Goal: Information Seeking & Learning: Learn about a topic

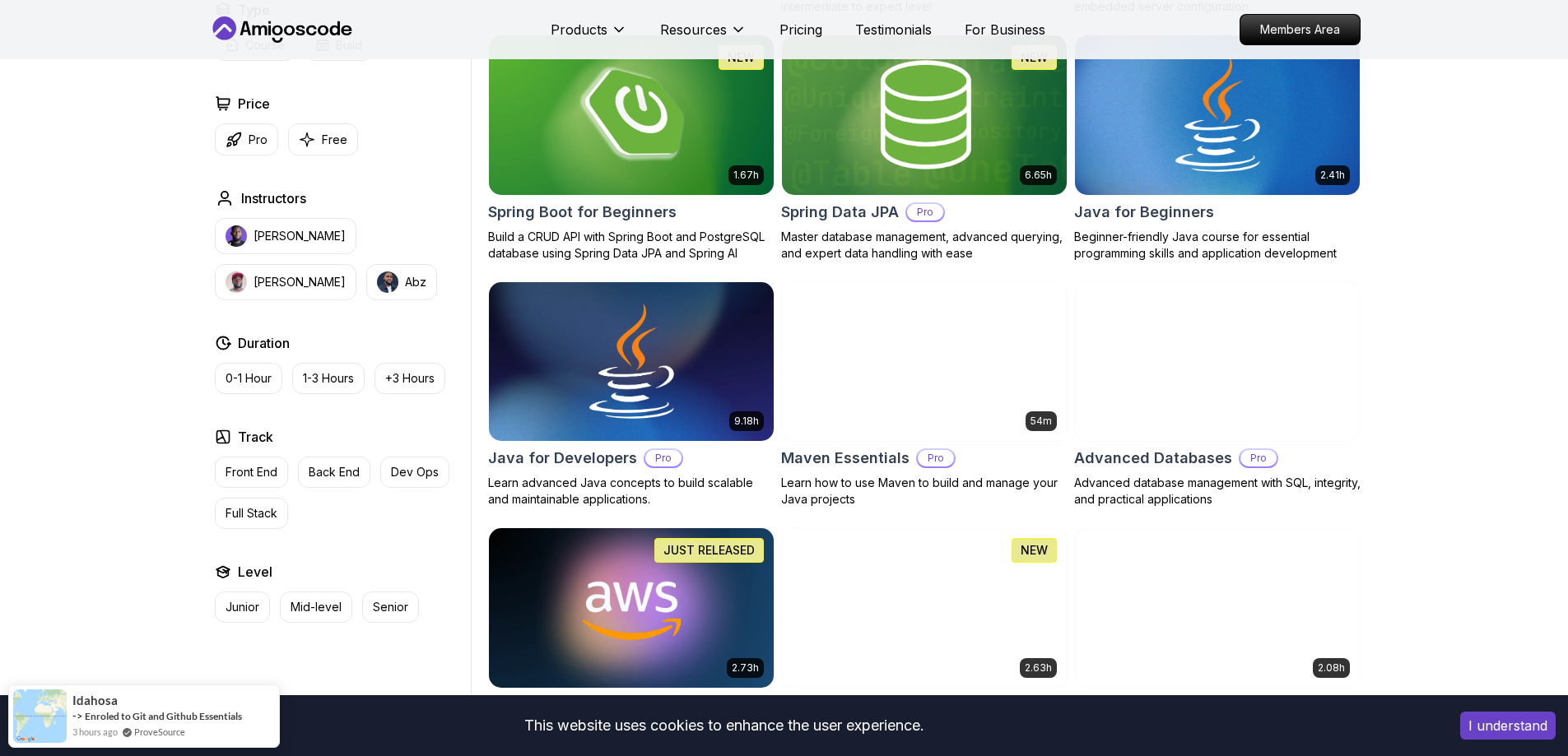
scroll to position [905, 0]
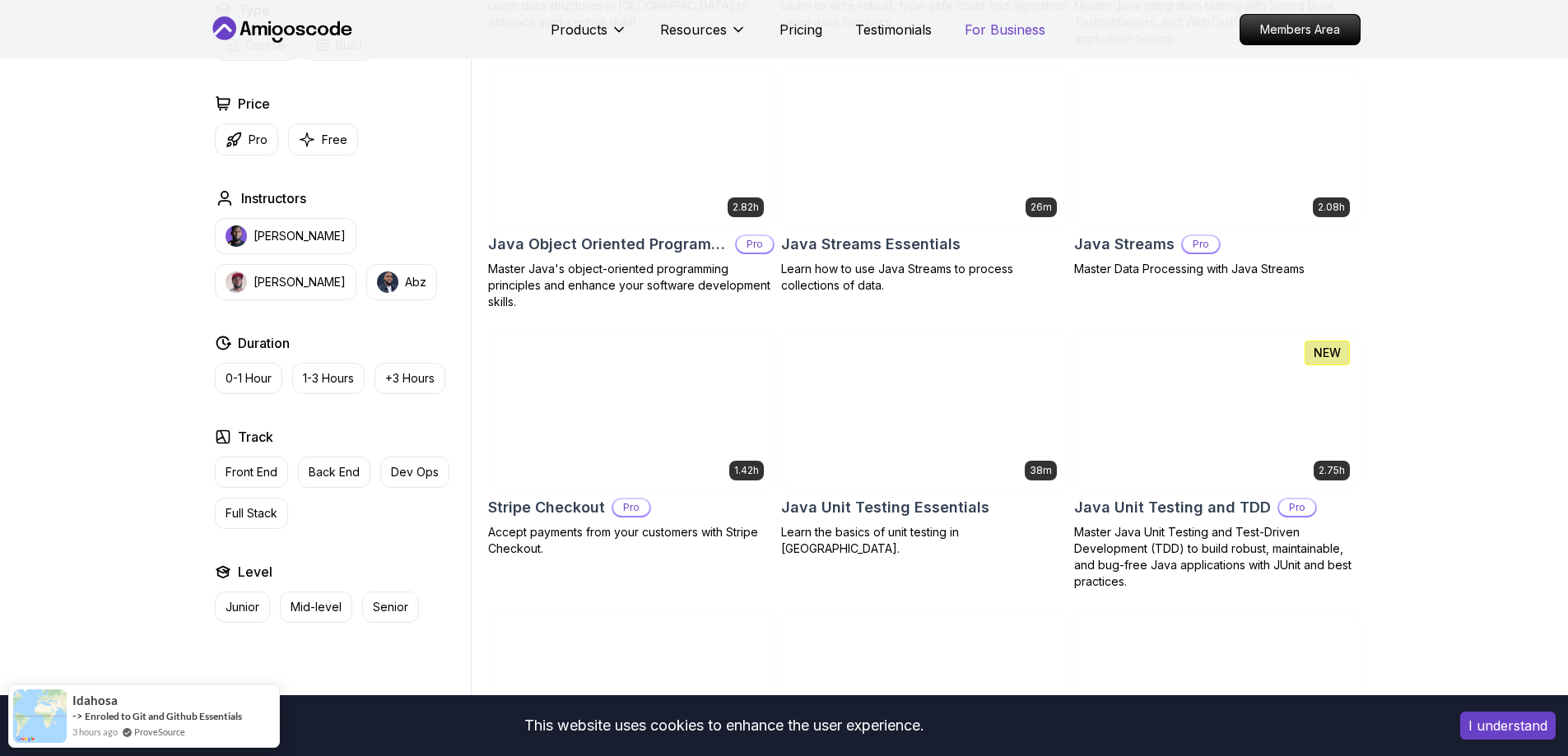
scroll to position [2551, 0]
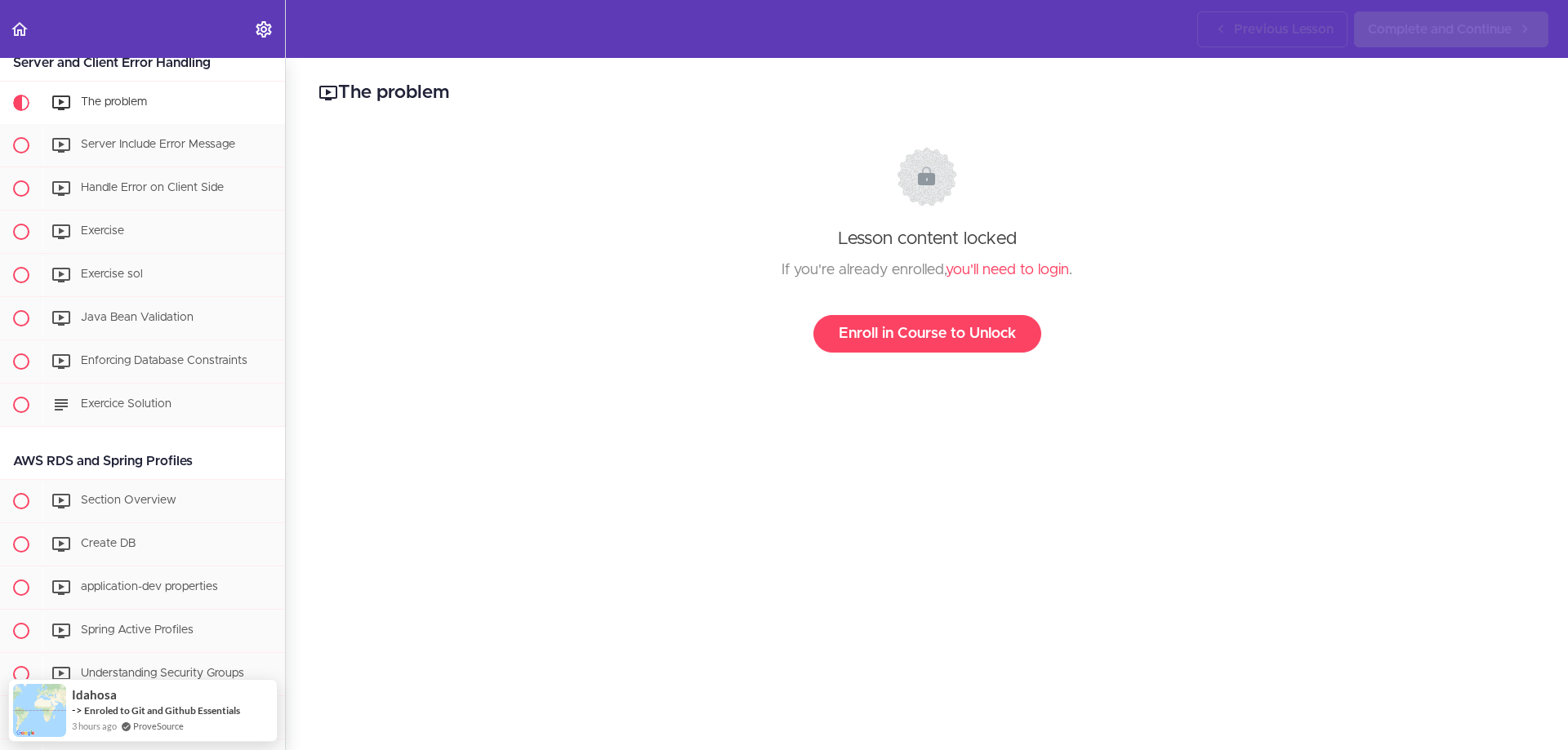
scroll to position [3247, 0]
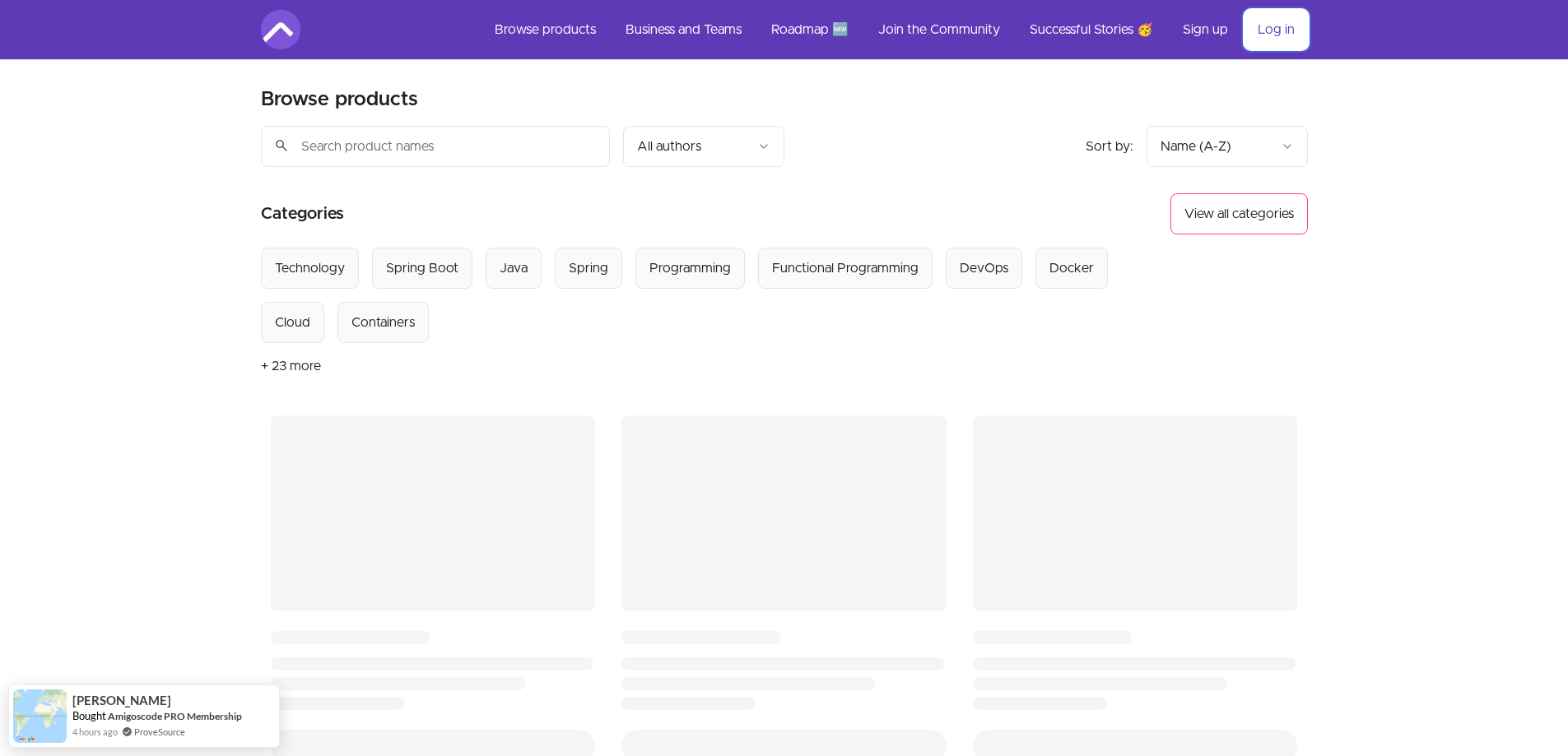
click at [1273, 32] on link "Log in" at bounding box center [1276, 30] width 64 height 40
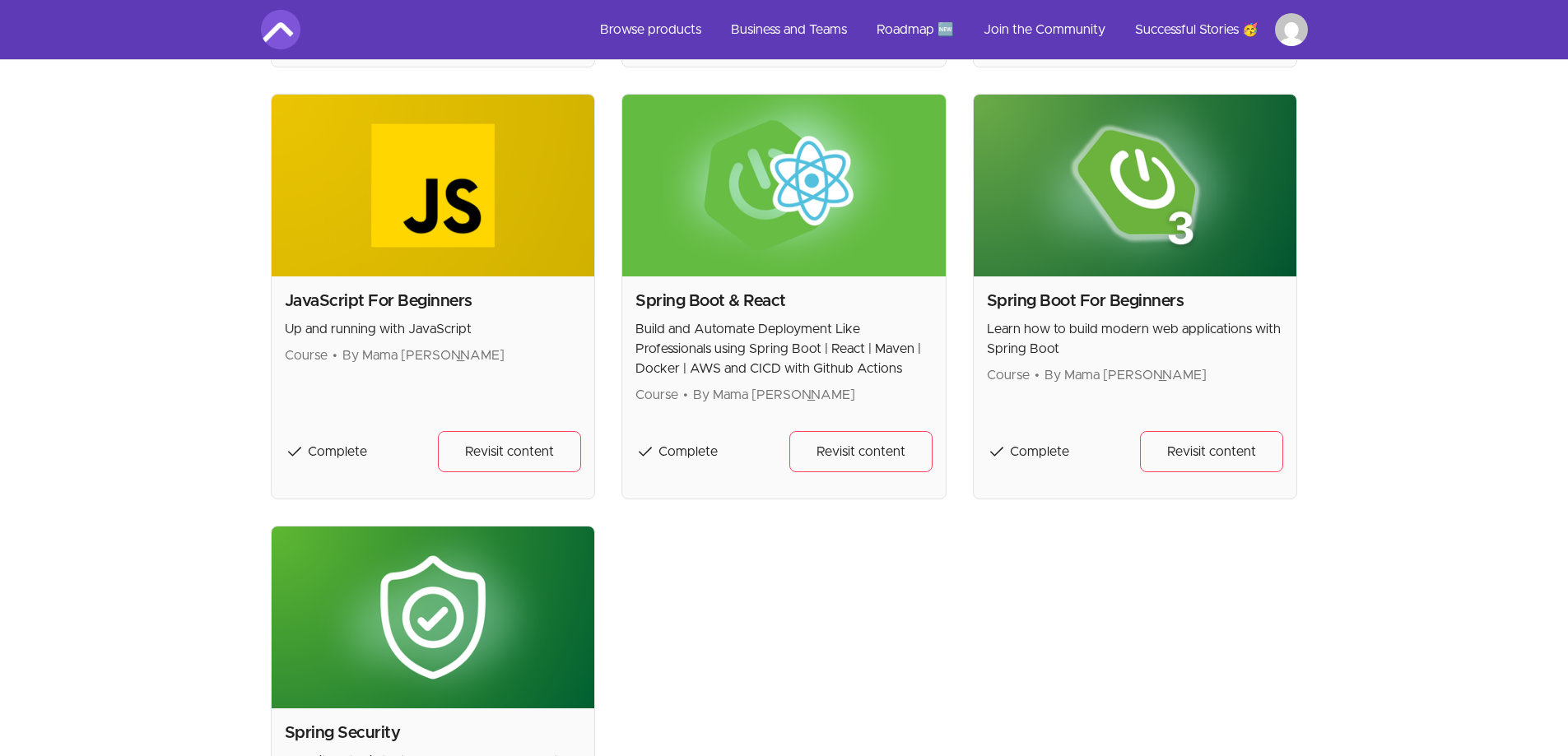
scroll to position [823, 0]
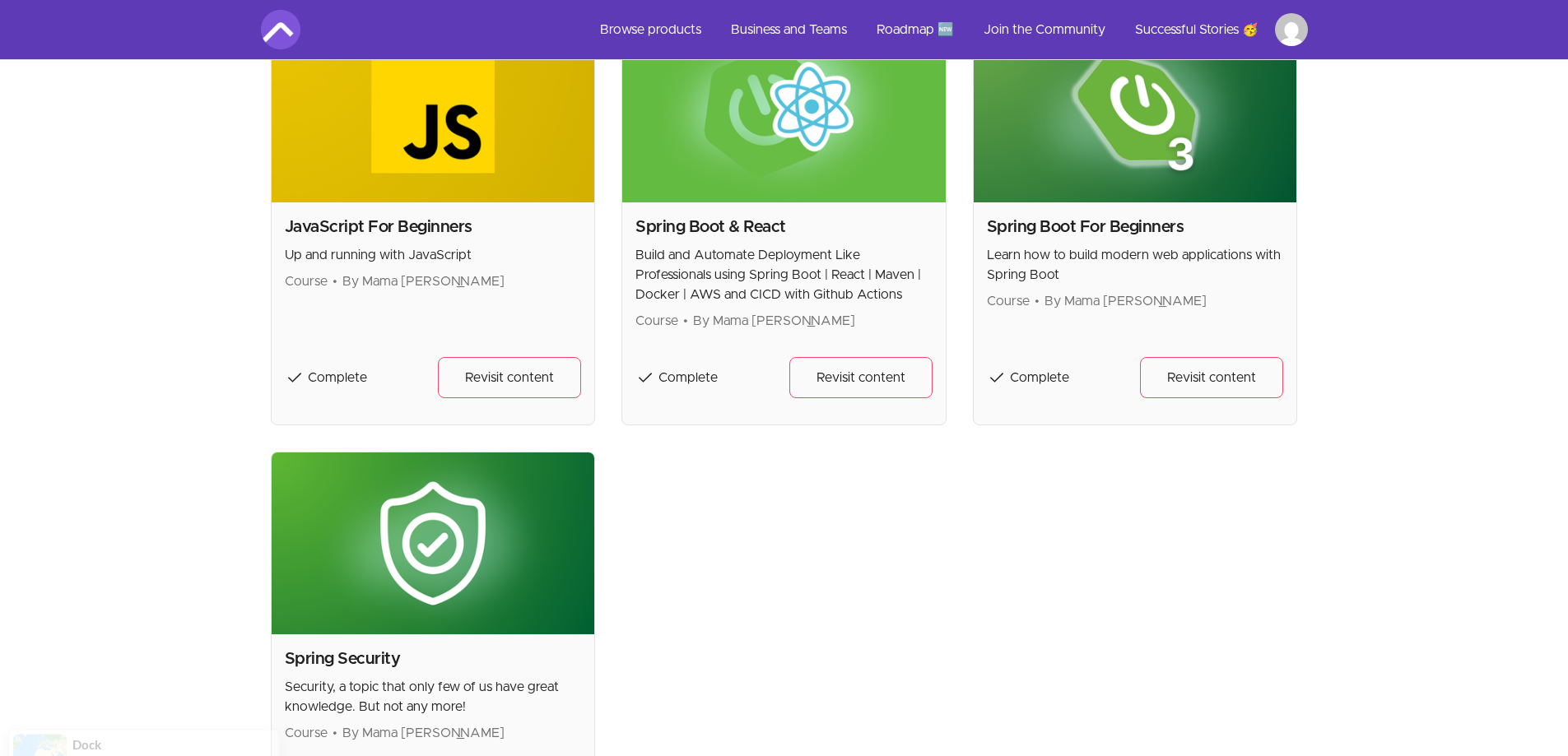
click at [736, 225] on h2 "Spring Boot & React" at bounding box center [784, 227] width 297 height 23
click at [679, 378] on span "Complete" at bounding box center [689, 378] width 60 height 13
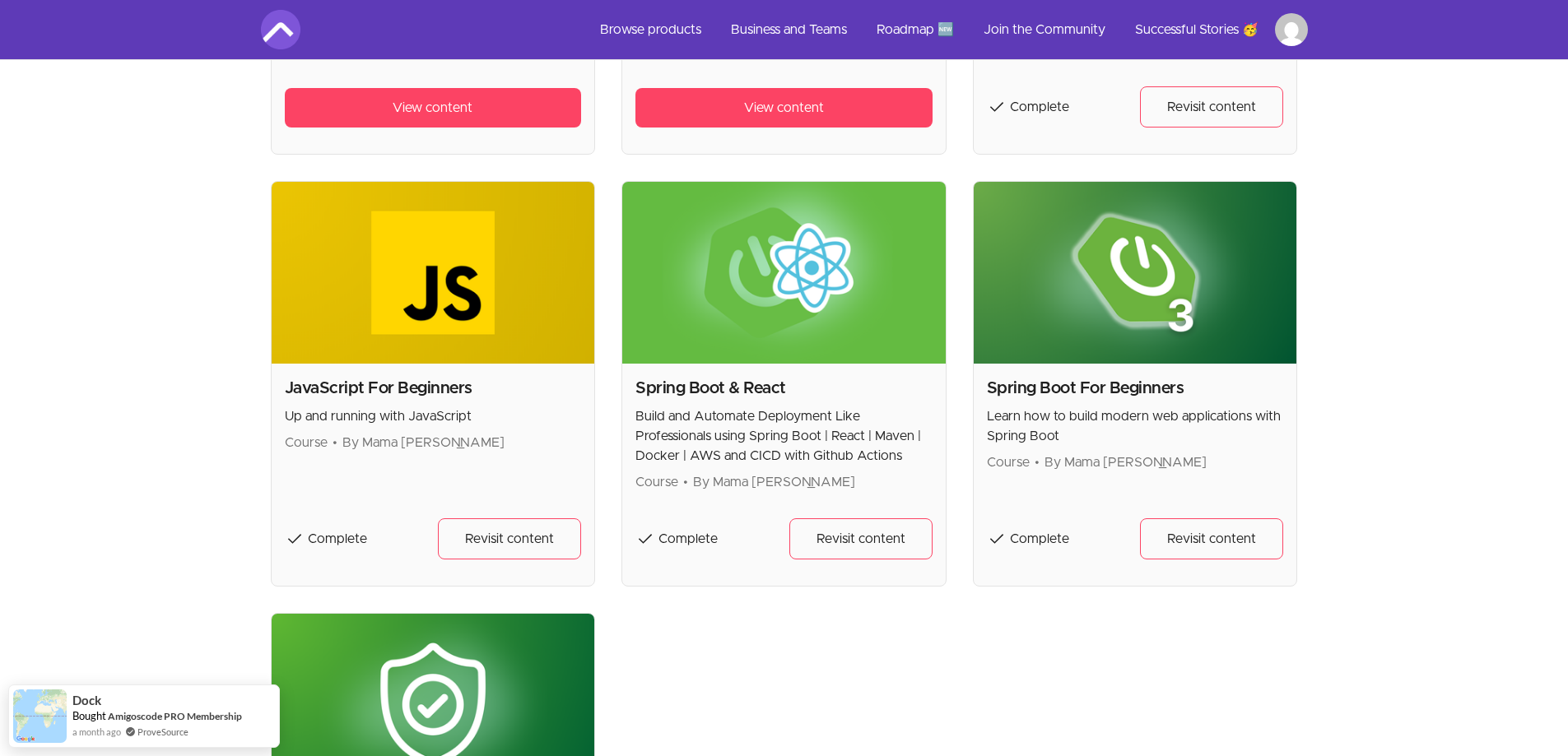
scroll to position [659, 0]
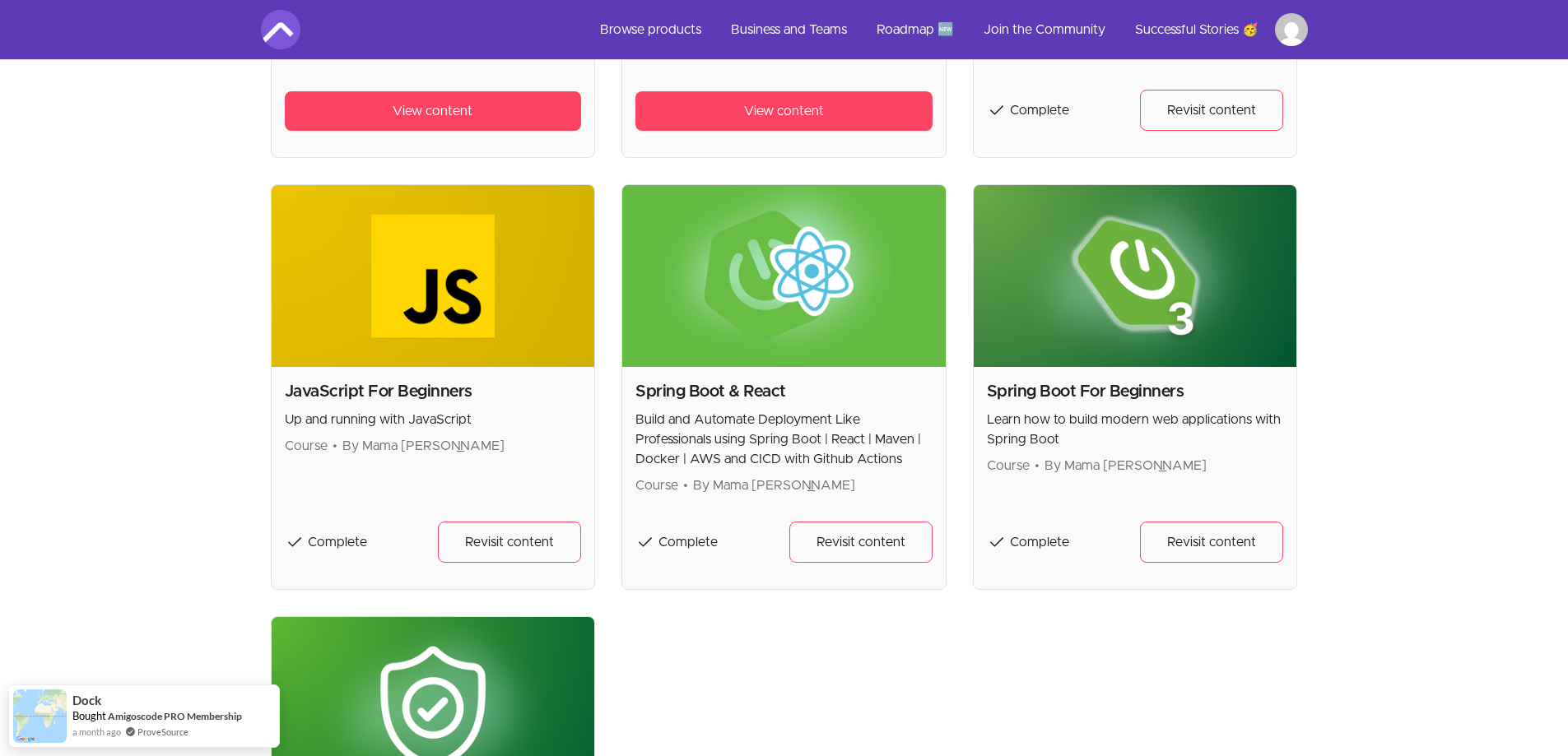
click at [819, 268] on img at bounding box center [784, 276] width 323 height 182
click at [850, 544] on span "Revisit content" at bounding box center [861, 542] width 89 height 20
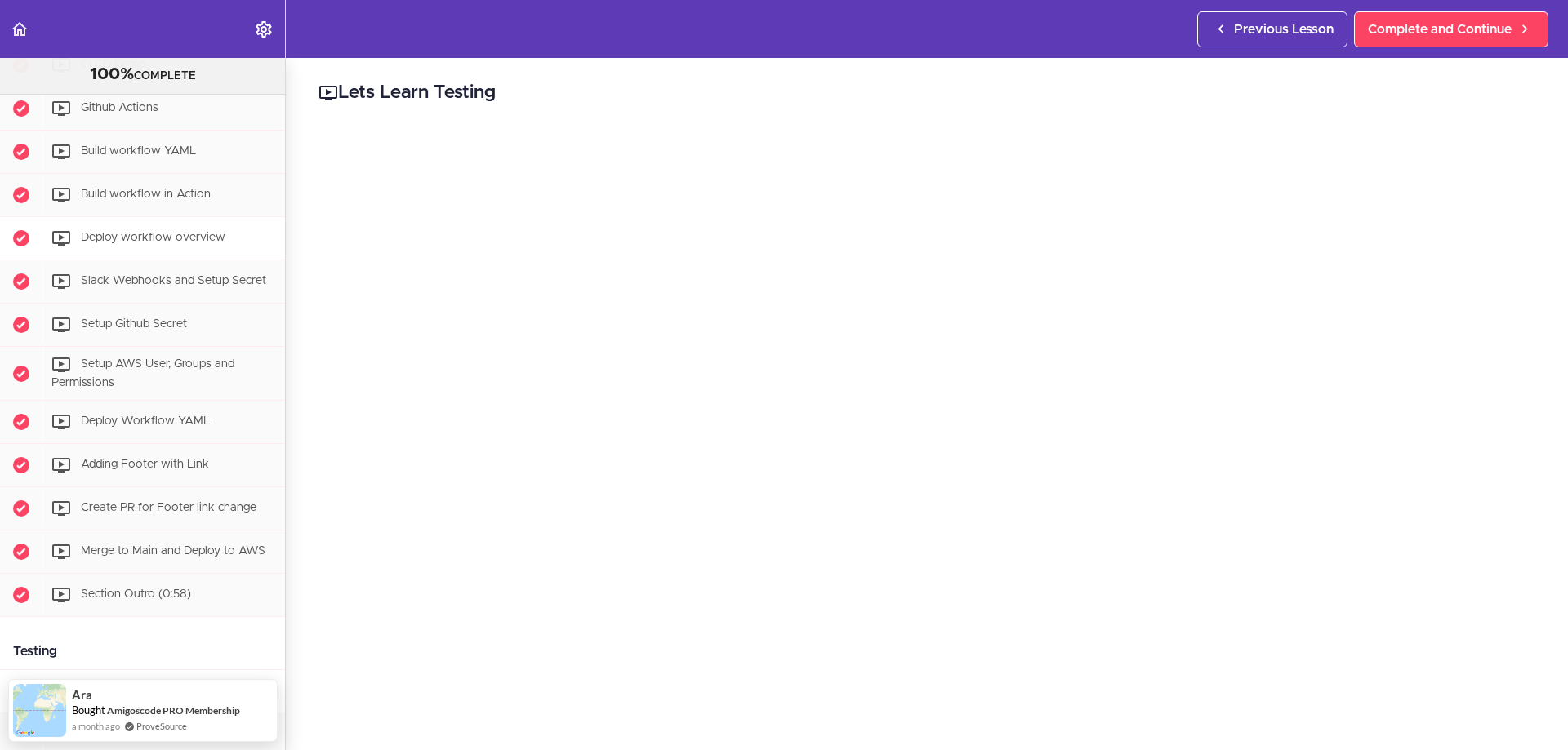
scroll to position [4334, 0]
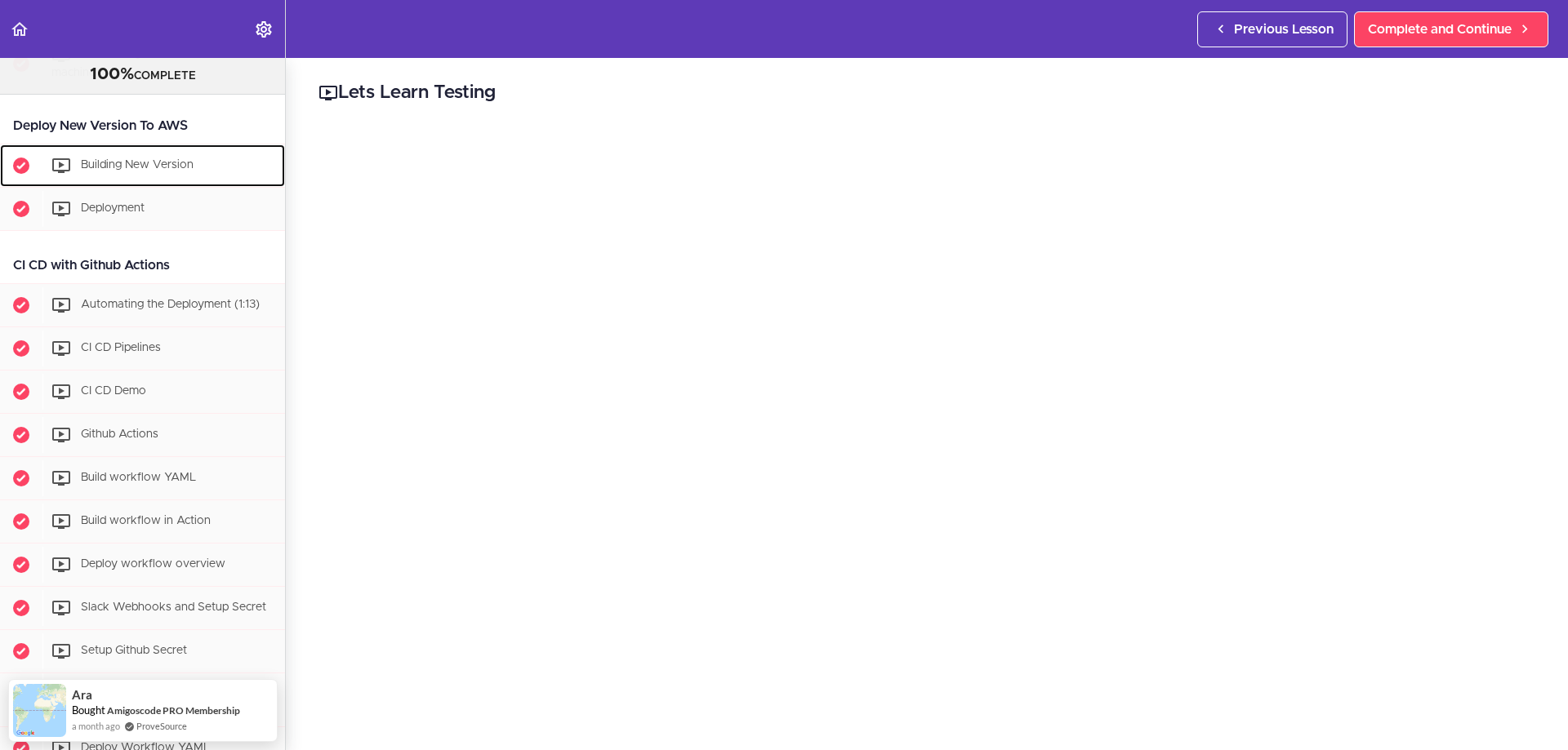
click at [159, 165] on span "Building New Version" at bounding box center [137, 165] width 112 height 11
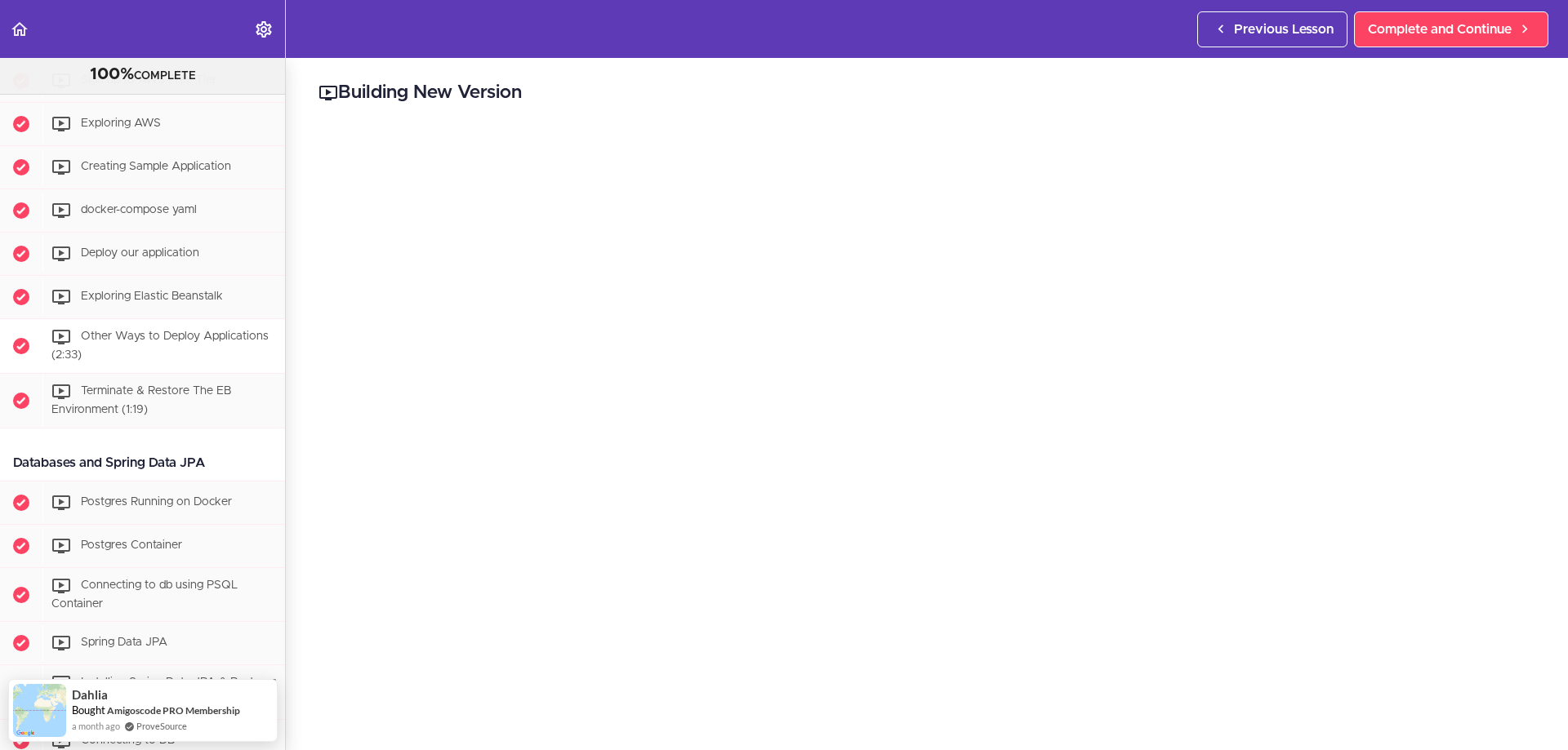
scroll to position [1993, 0]
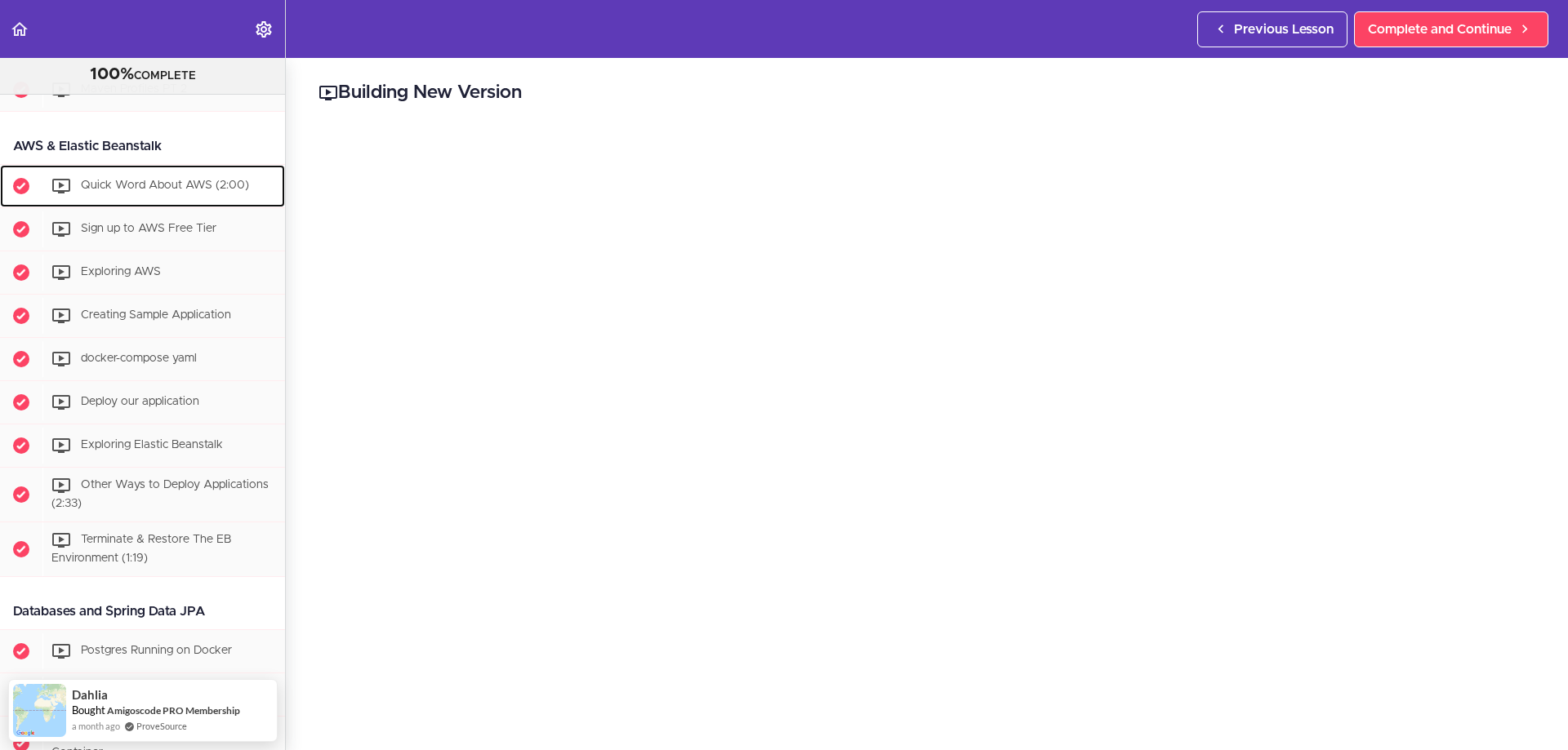
click at [136, 180] on span "Quick Word About AWS (2:00)" at bounding box center [165, 186] width 168 height 11
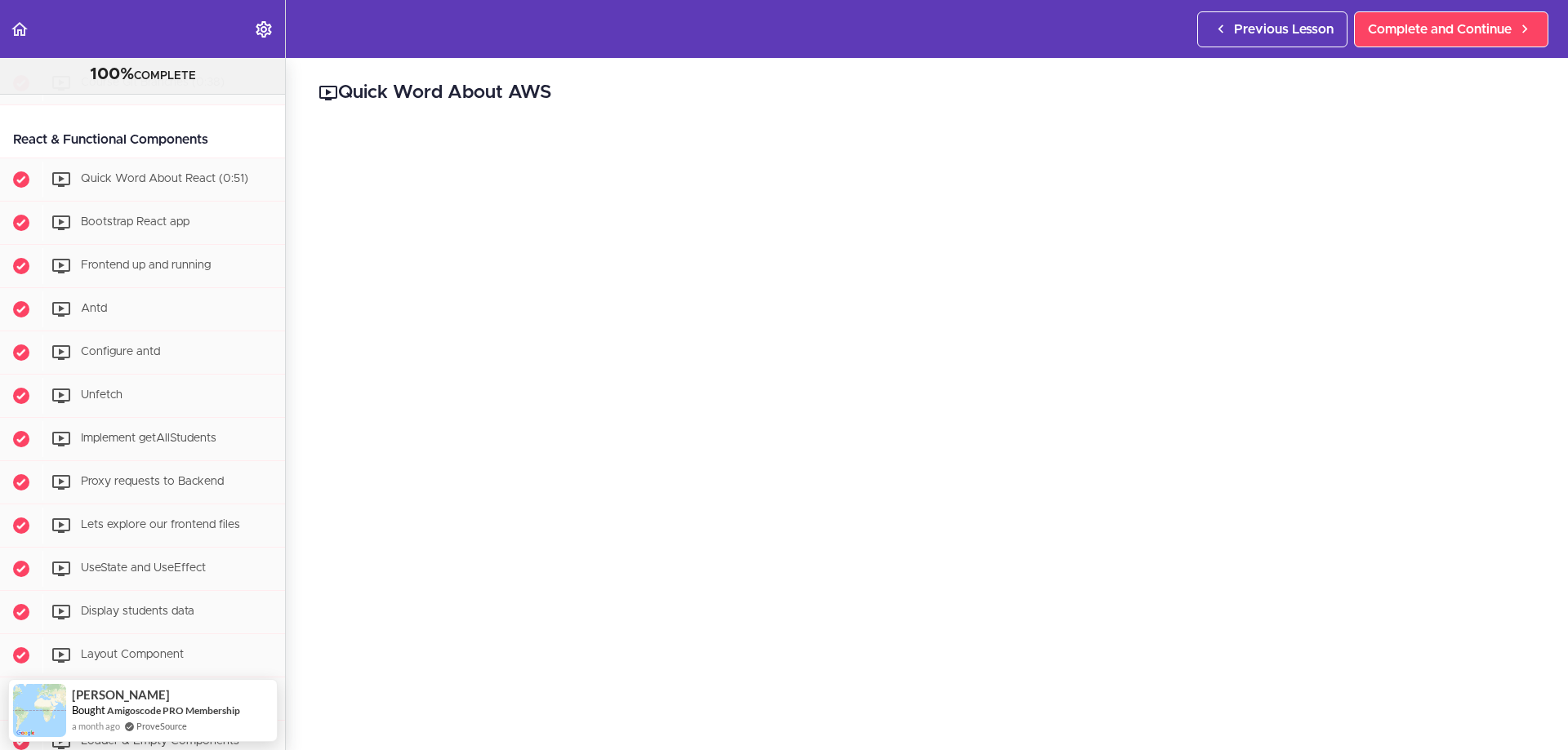
scroll to position [653, 0]
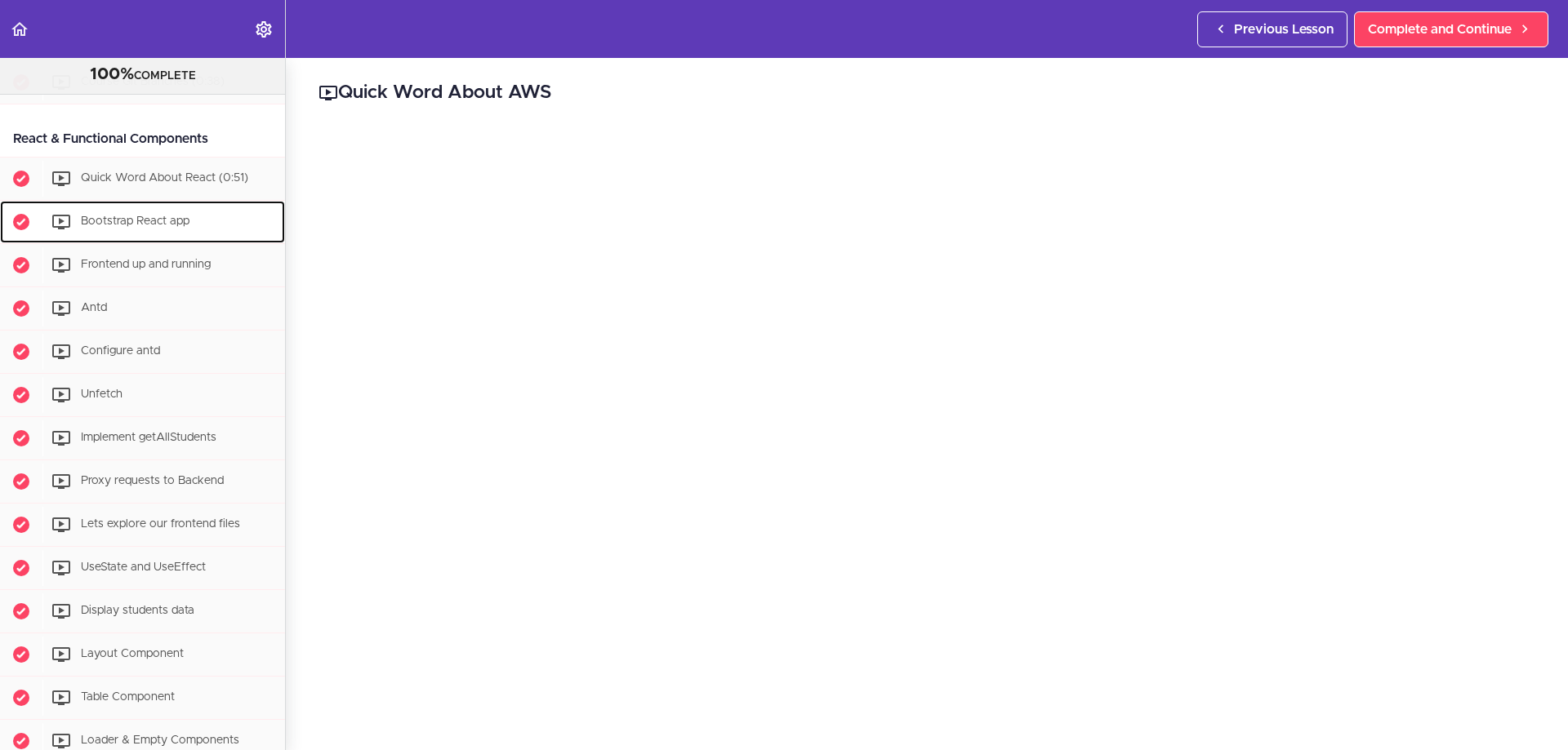
click at [167, 213] on div "Bootstrap React app" at bounding box center [164, 222] width 243 height 36
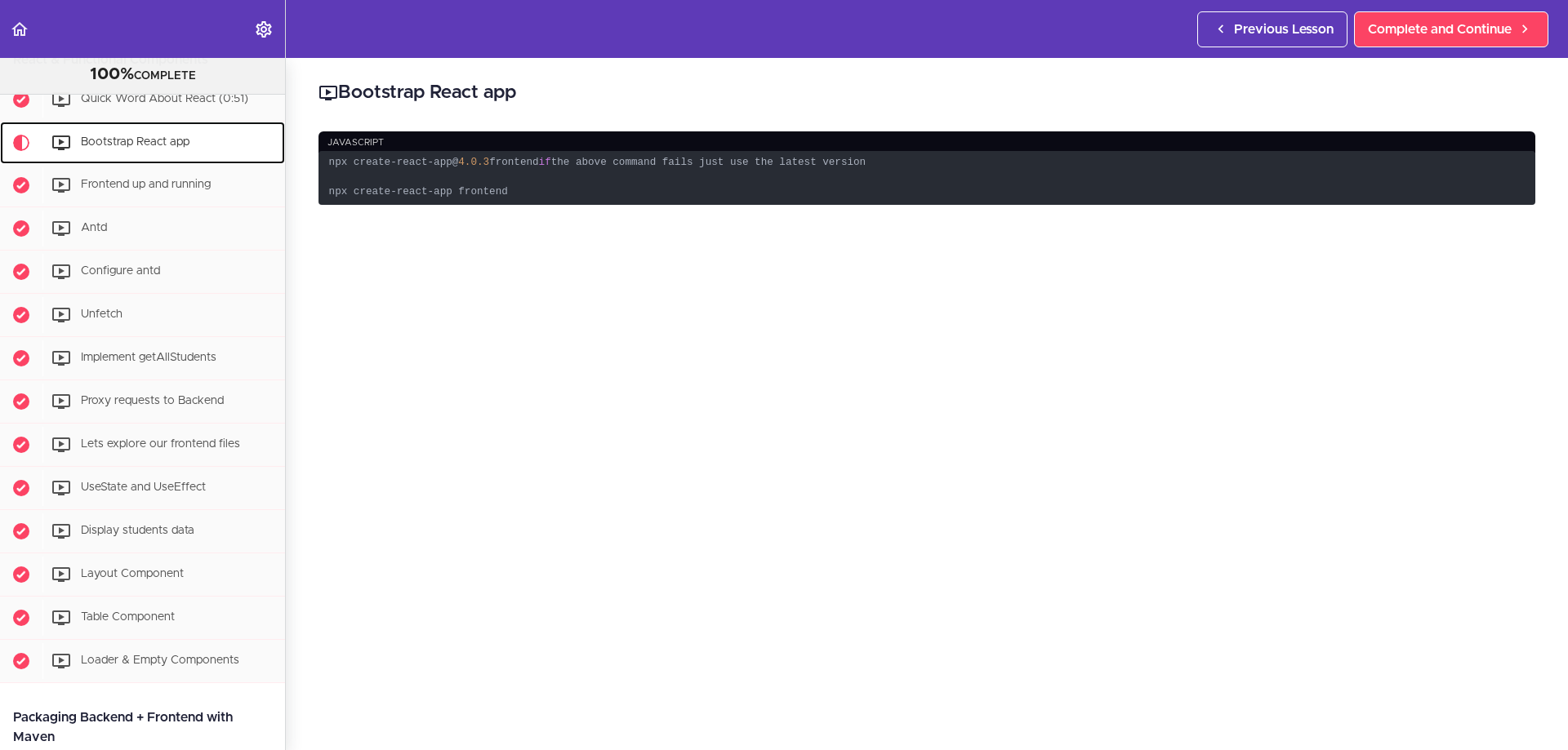
scroll to position [734, 0]
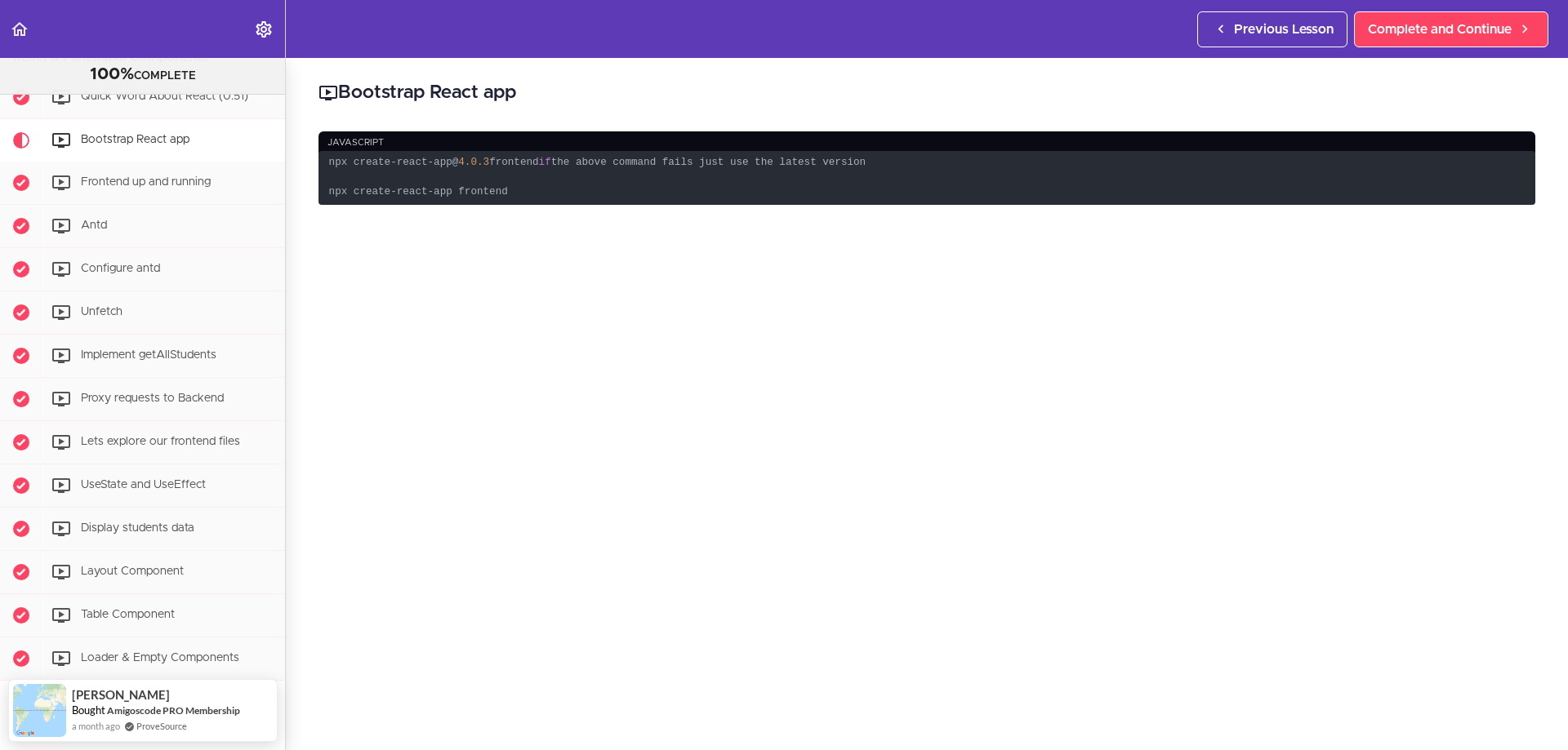
drag, startPoint x: 562, startPoint y: 162, endPoint x: 353, endPoint y: 164, distance: 209.0
click at [316, 161] on div "Bootstrap React app javascript npx create-react-app@ 4.0 .3 frontend if the abo…" at bounding box center [927, 404] width 1282 height 692
copy code "npx create-react-app@ 4.0 .3 frontend"
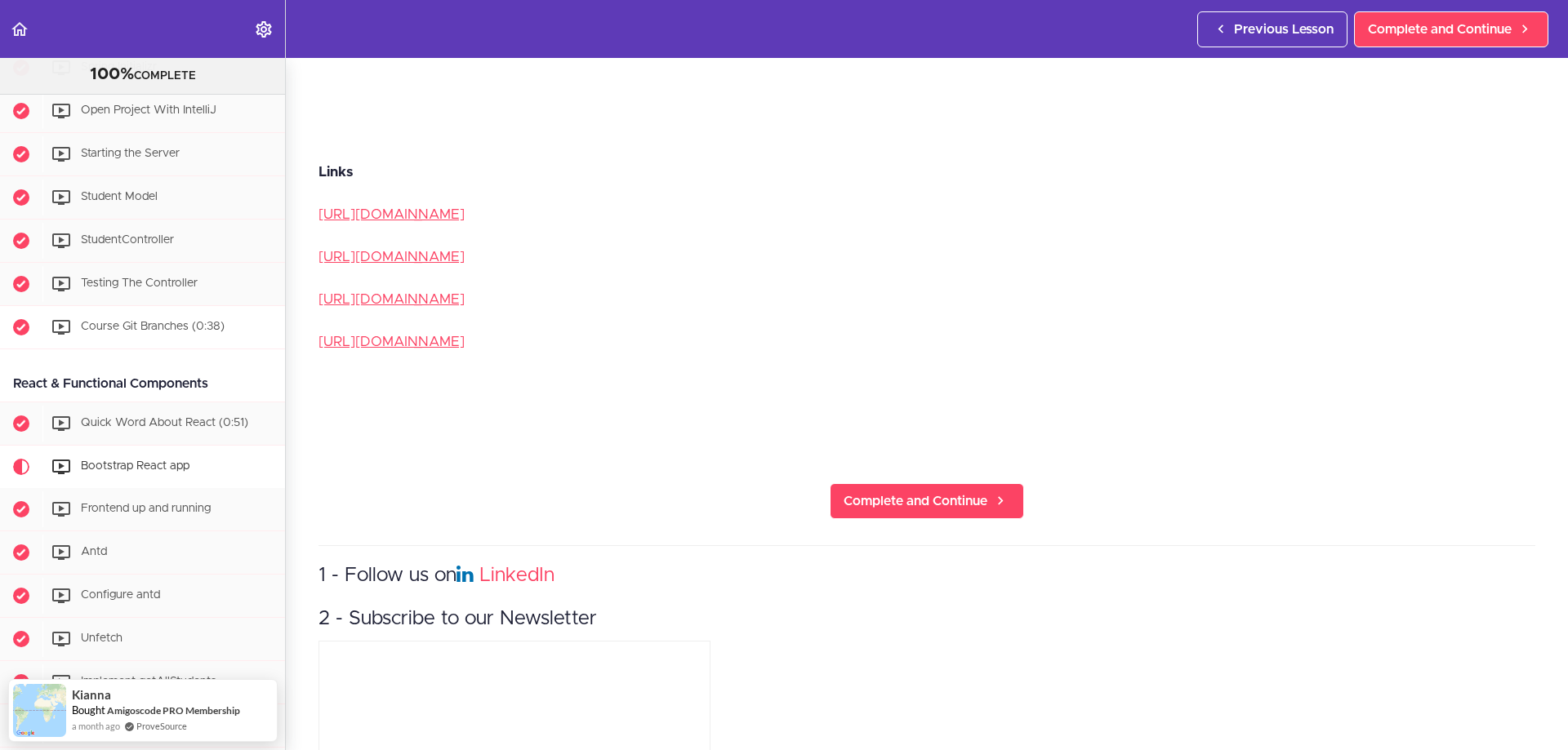
scroll to position [660, 0]
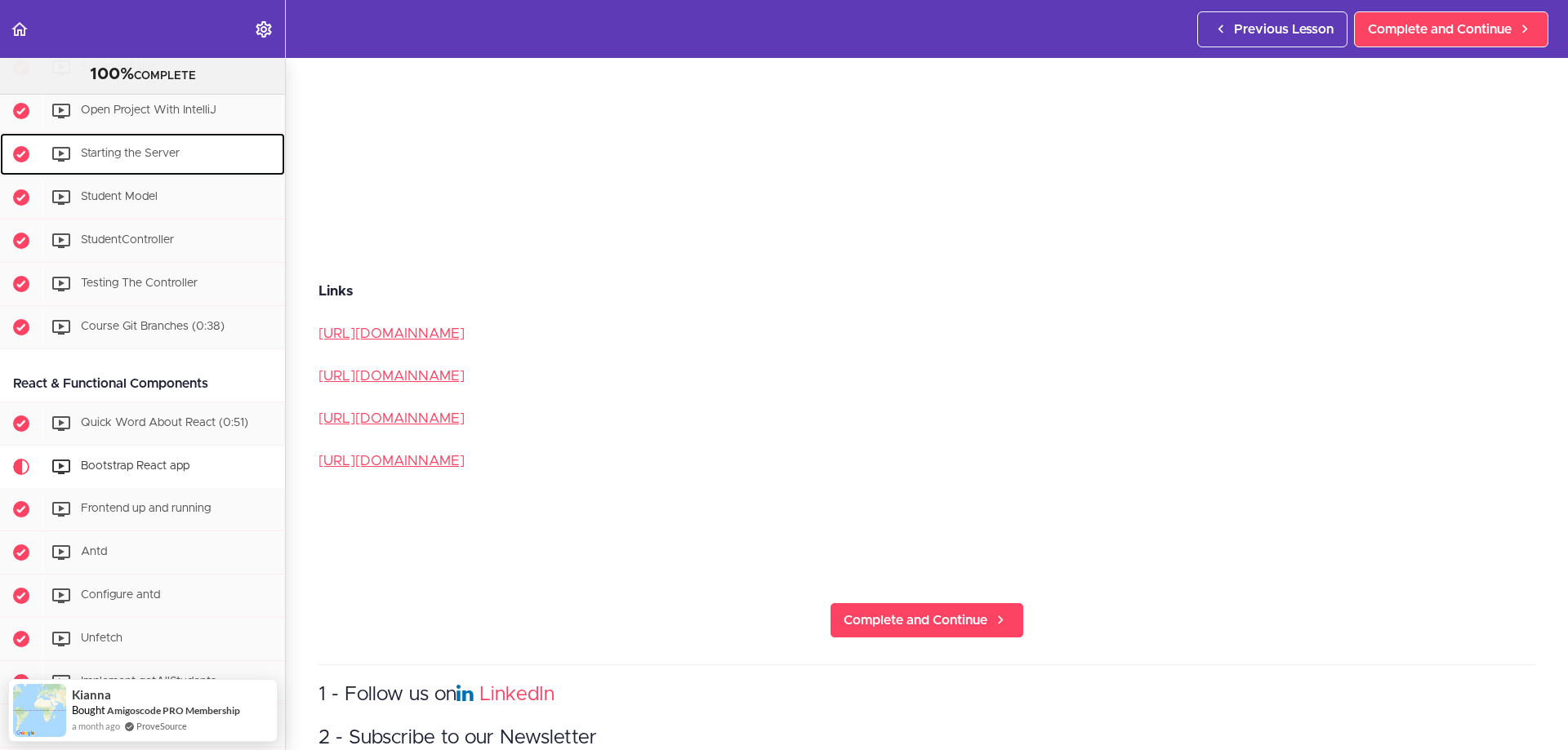
click at [126, 154] on span "Starting the Server" at bounding box center [130, 154] width 98 height 11
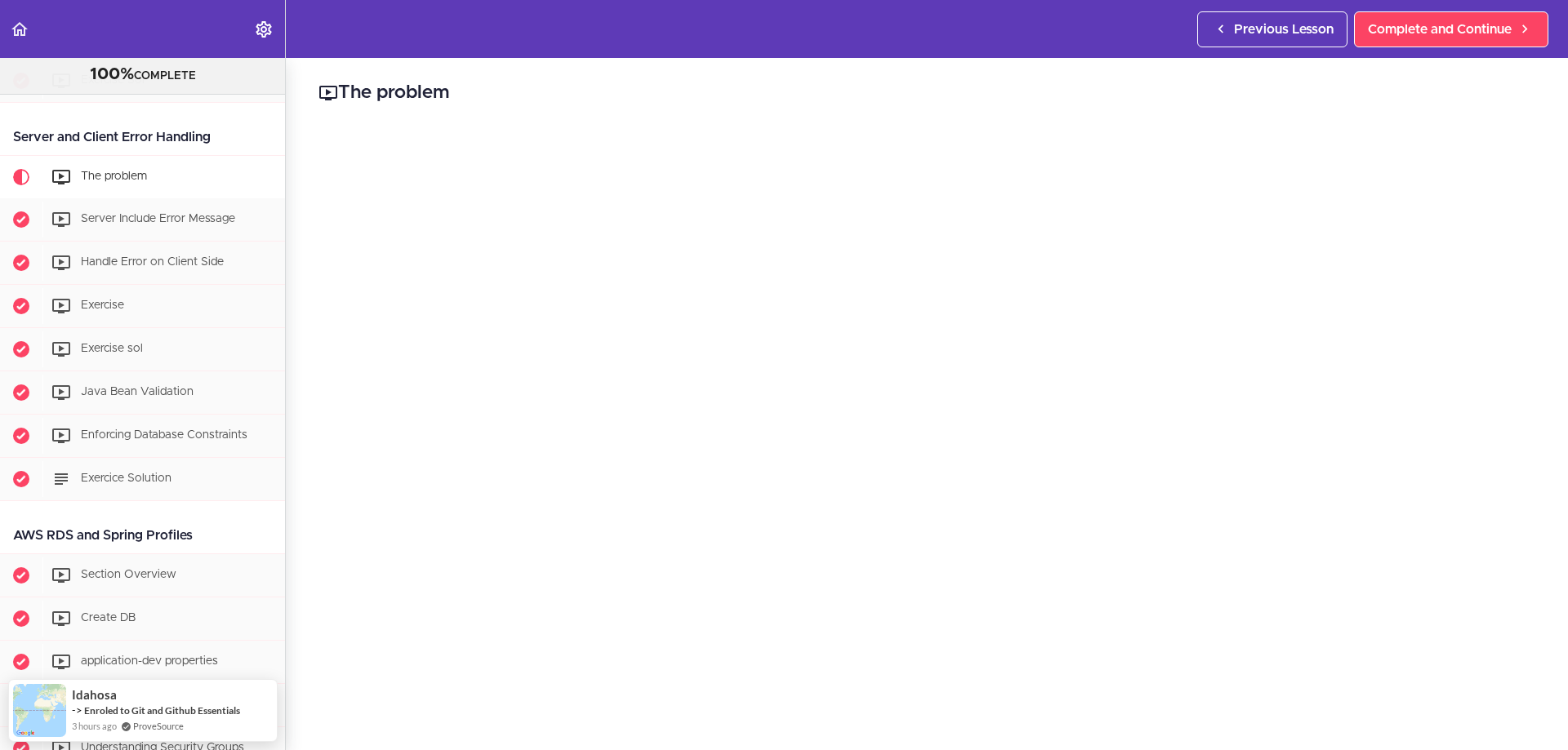
scroll to position [3532, 0]
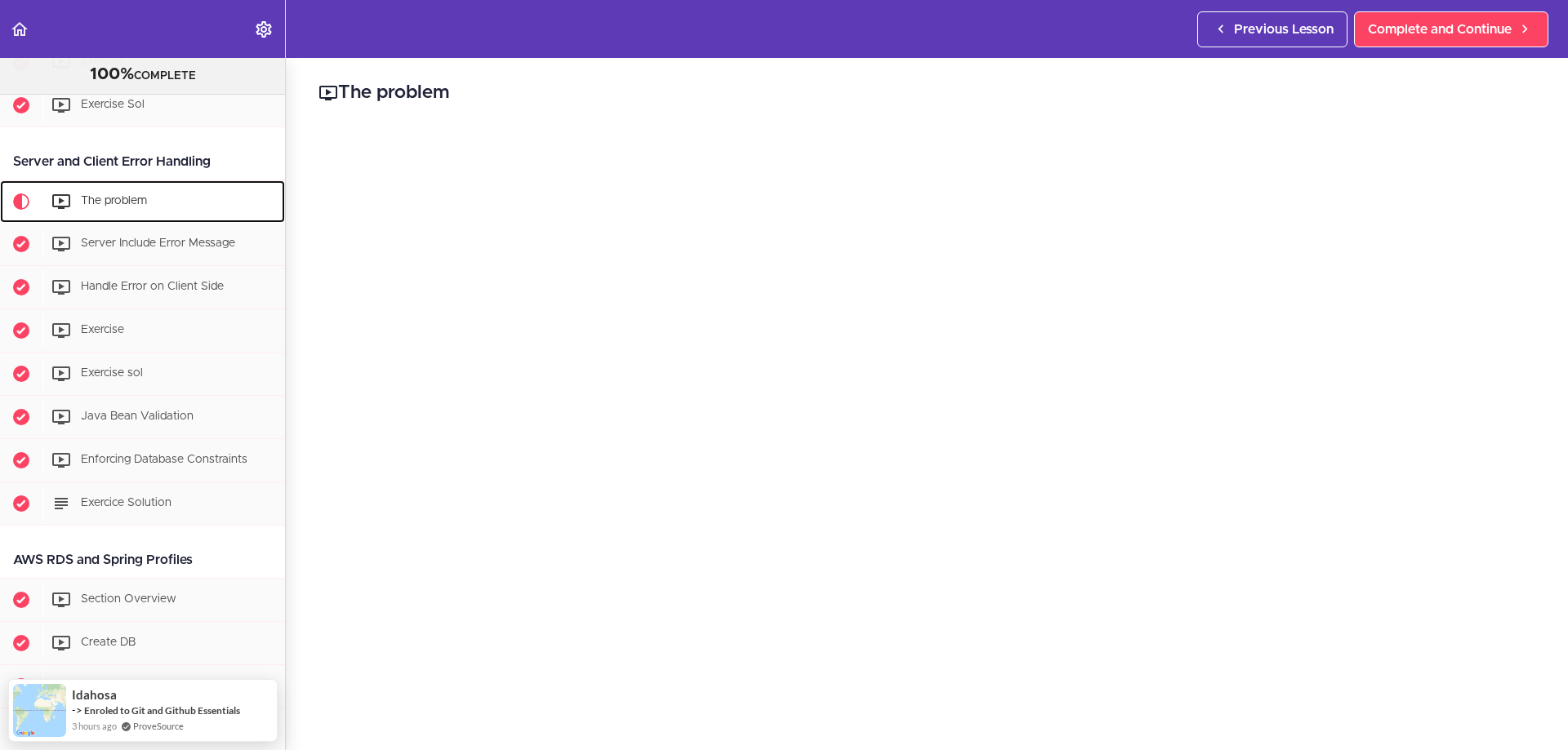
click at [132, 189] on div "The problem" at bounding box center [164, 202] width 243 height 36
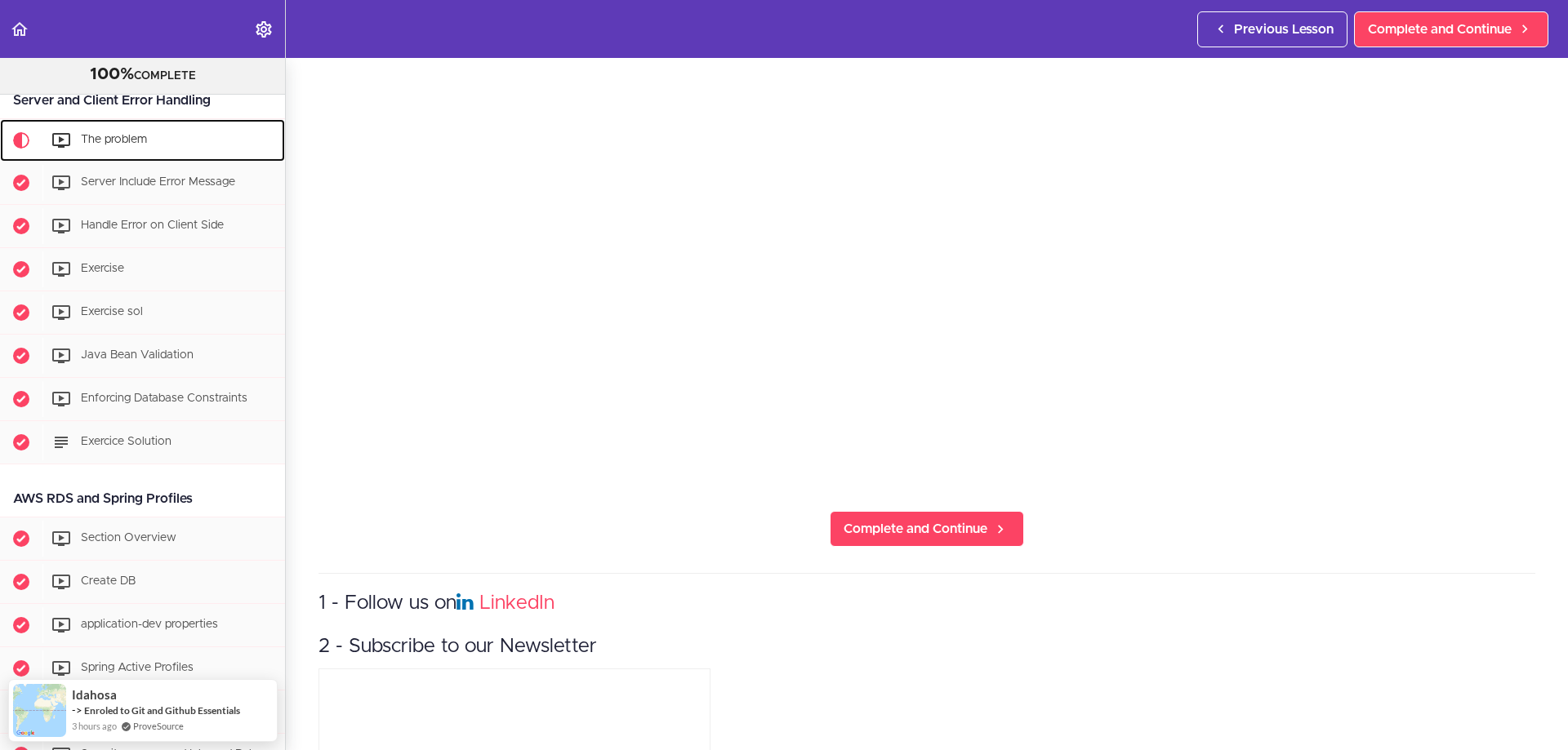
scroll to position [163, 0]
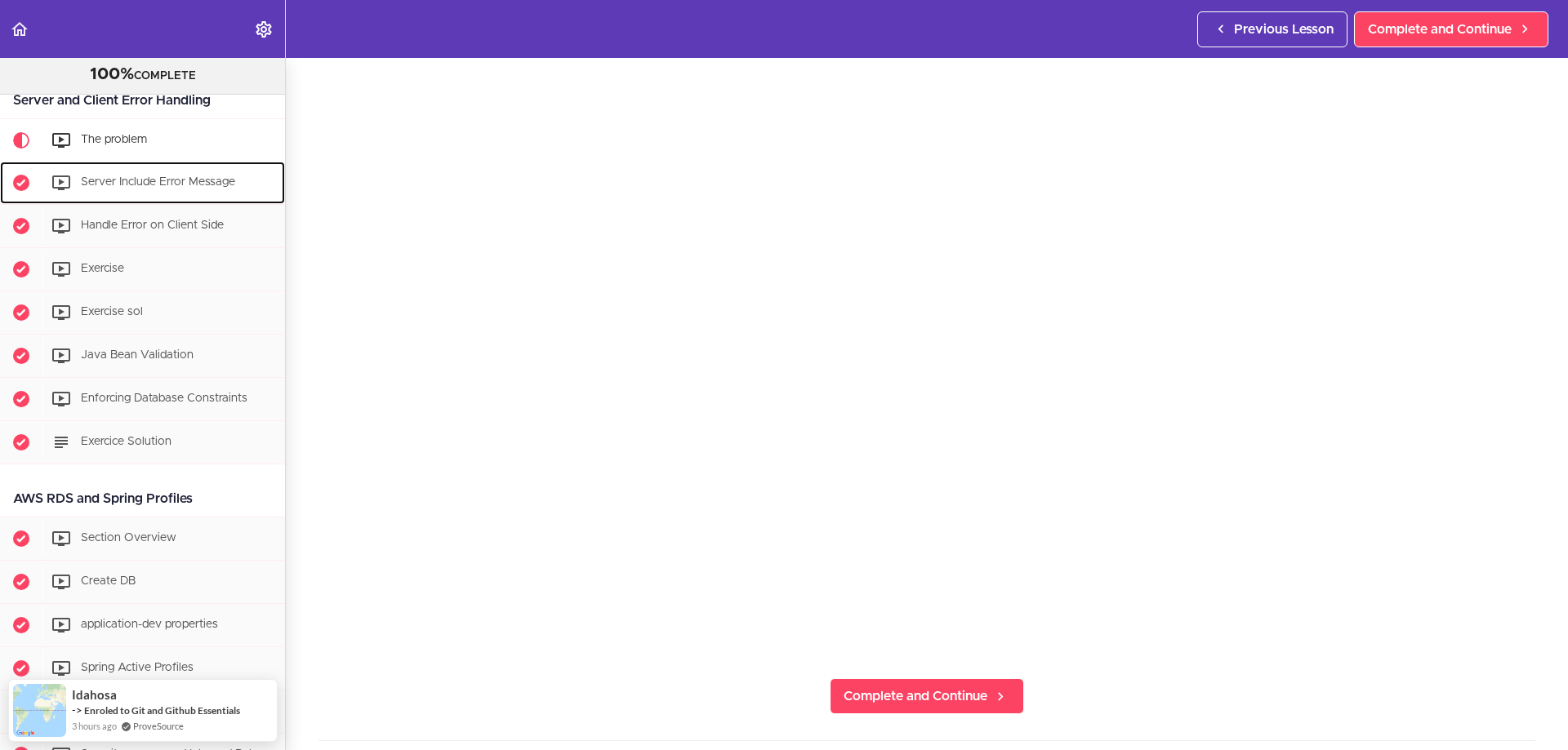
click at [103, 191] on div "Server Include Error Message" at bounding box center [164, 183] width 243 height 36
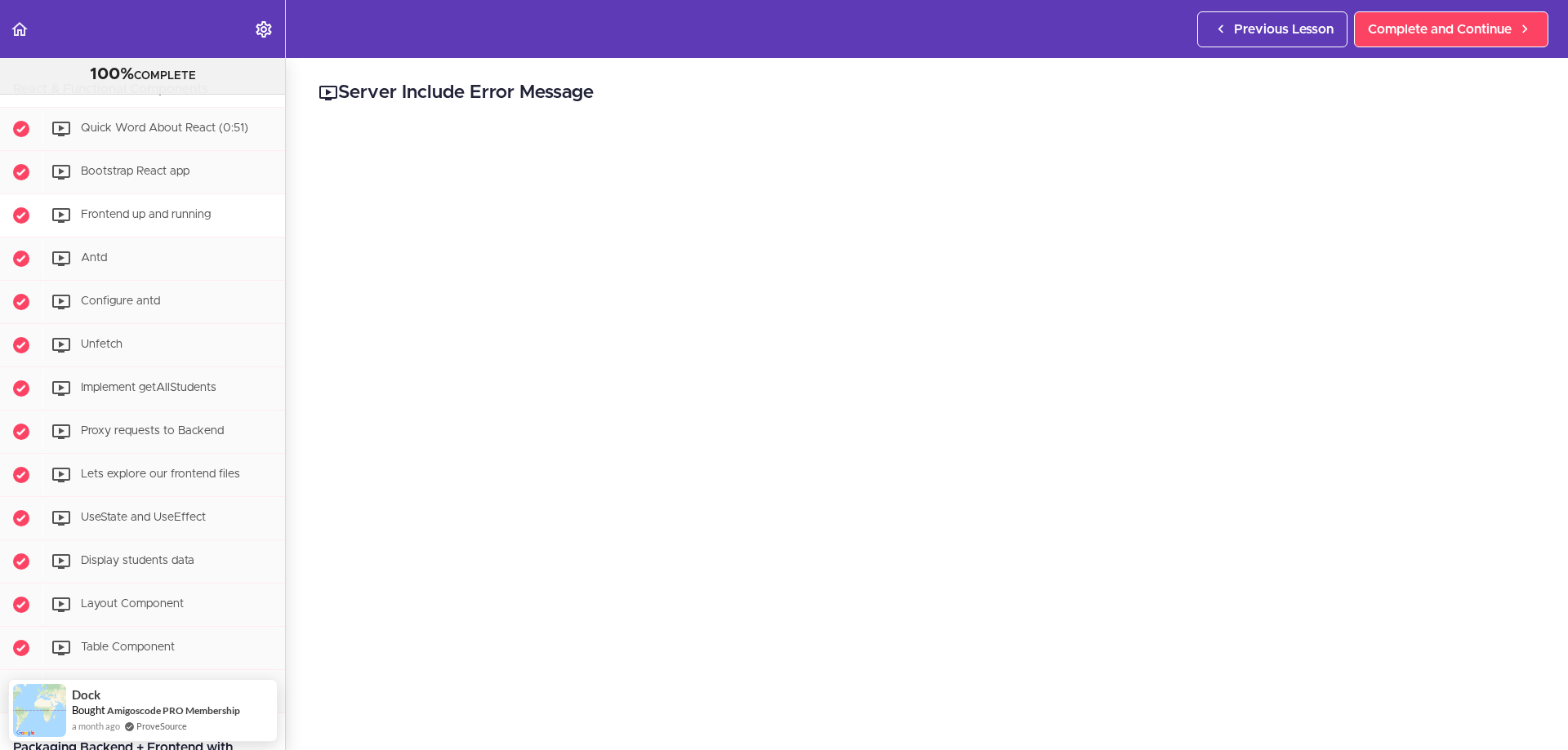
scroll to position [534, 0]
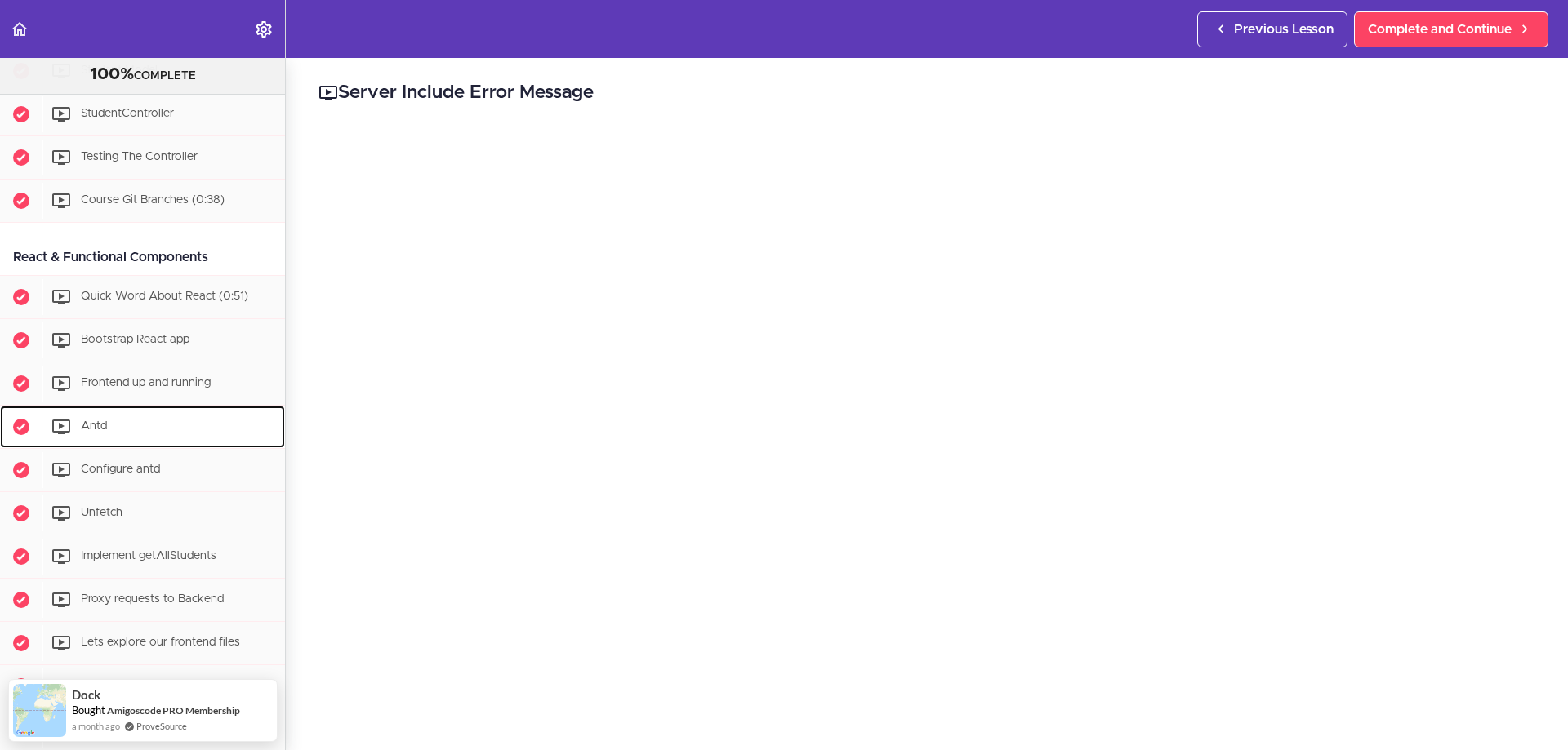
click at [86, 443] on div "Antd" at bounding box center [164, 427] width 243 height 36
click at [88, 431] on span "Antd" at bounding box center [94, 427] width 26 height 11
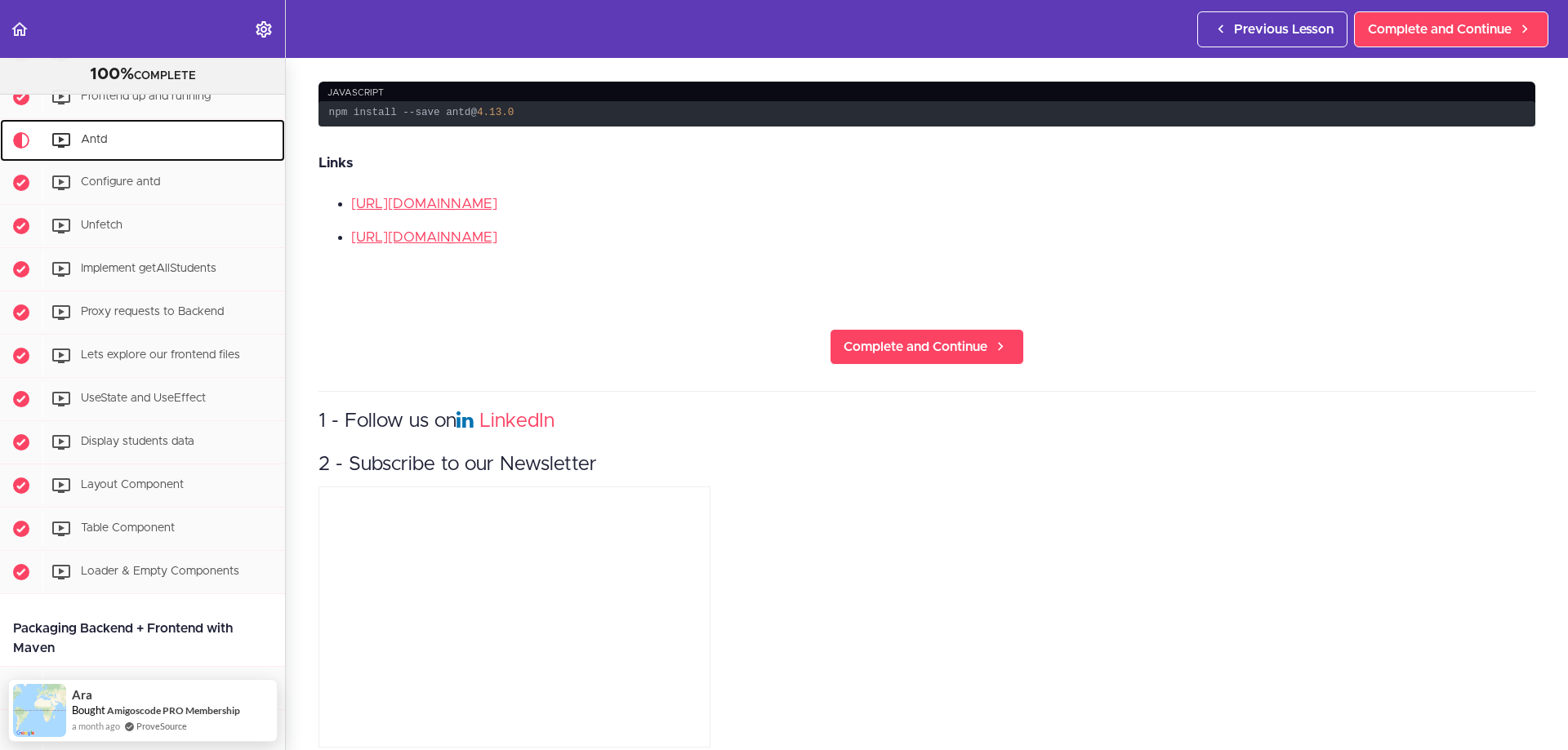
scroll to position [782, 0]
